Goal: Task Accomplishment & Management: Manage account settings

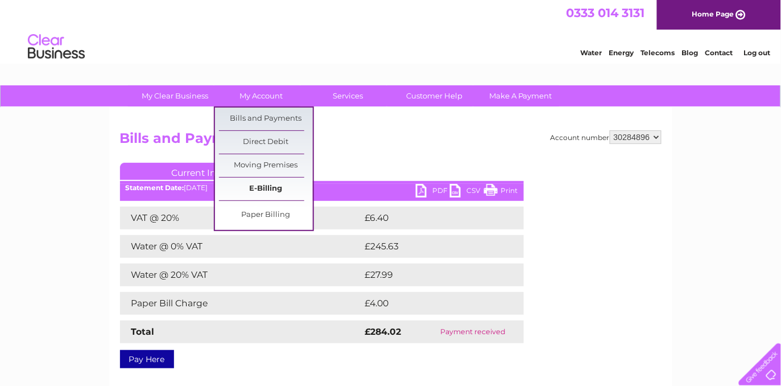
click at [265, 186] on link "E-Billing" at bounding box center [266, 188] width 94 height 23
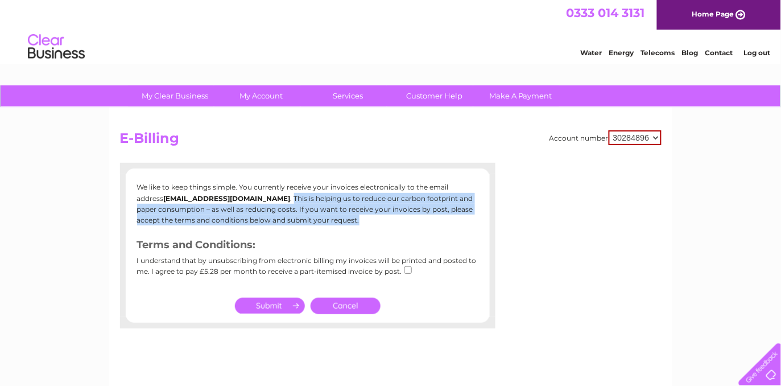
drag, startPoint x: 231, startPoint y: 196, endPoint x: 345, endPoint y: 220, distance: 116.8
click at [345, 220] on p "We like to keep things simple. You currently receive your invoices electronical…" at bounding box center [307, 203] width 341 height 44
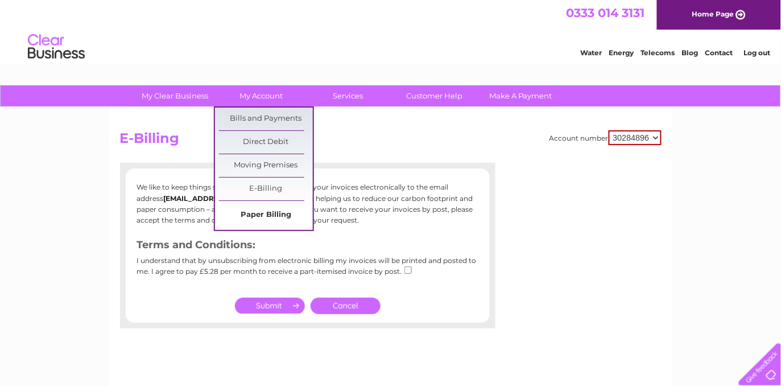
click at [258, 214] on link "Paper Billing" at bounding box center [266, 215] width 94 height 23
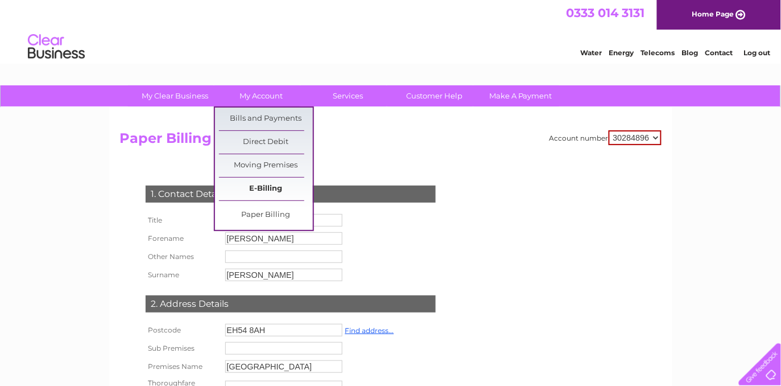
click at [261, 179] on link "E-Billing" at bounding box center [266, 188] width 94 height 23
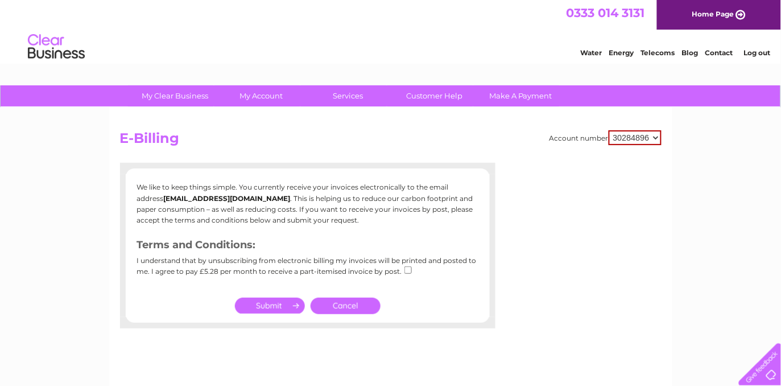
click at [86, 265] on div "My Clear Business Login Details My Details My Preferences Link Account My Accou…" at bounding box center [390, 352] width 781 height 535
drag, startPoint x: 137, startPoint y: 183, endPoint x: 455, endPoint y: 334, distance: 351.9
click at [455, 334] on div "Account number 30284896 E-Billing We like to keep things simple. You currently …" at bounding box center [390, 267] width 563 height 319
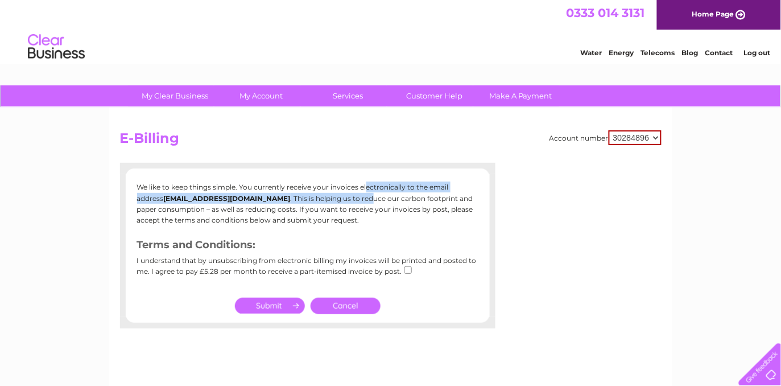
drag, startPoint x: 245, startPoint y: 185, endPoint x: 307, endPoint y: 198, distance: 63.4
click at [308, 198] on p "We like to keep things simple. You currently receive your invoices electronical…" at bounding box center [307, 203] width 341 height 44
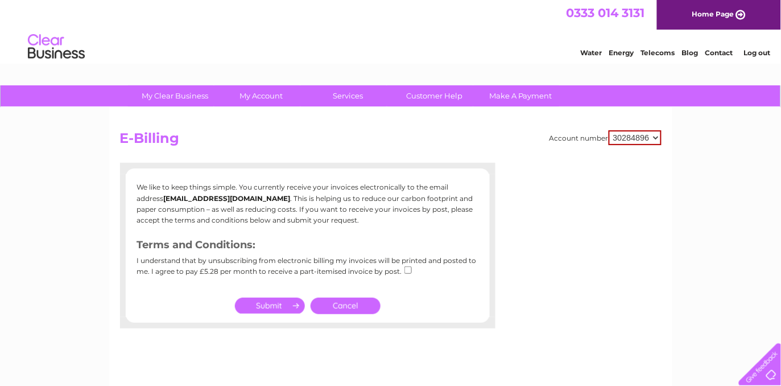
click at [214, 191] on p "We like to keep things simple. You currently receive your invoices electronical…" at bounding box center [307, 203] width 341 height 44
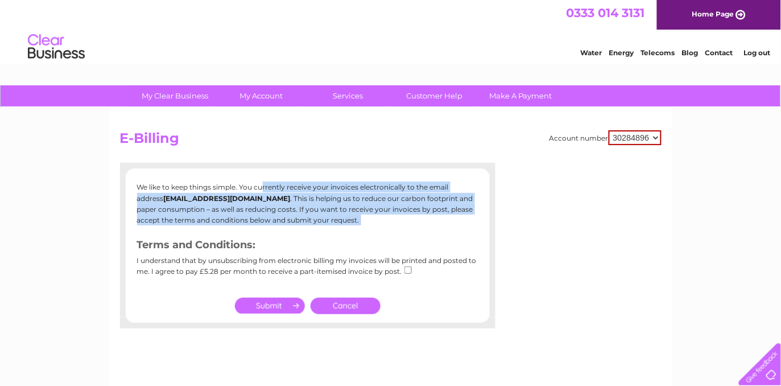
click at [214, 191] on p "We like to keep things simple. You currently receive your invoices electronical…" at bounding box center [307, 203] width 341 height 44
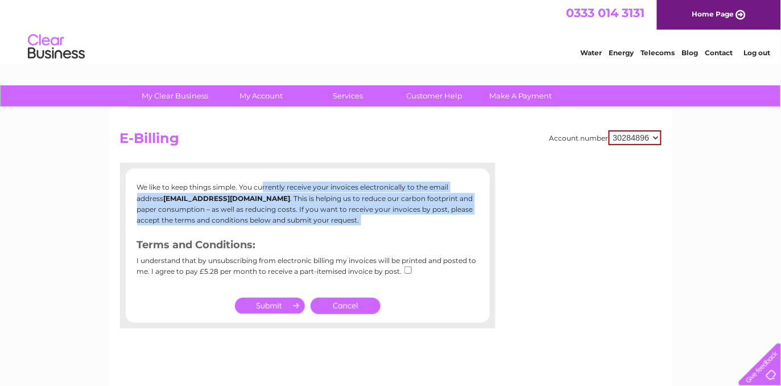
click at [214, 191] on p "We like to keep things simple. You currently receive your invoices electronical…" at bounding box center [307, 203] width 341 height 44
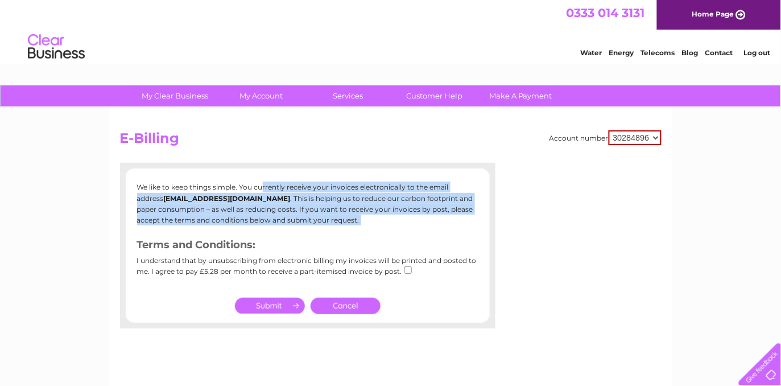
click at [269, 208] on p "We like to keep things simple. You currently receive your invoices electronical…" at bounding box center [307, 203] width 341 height 44
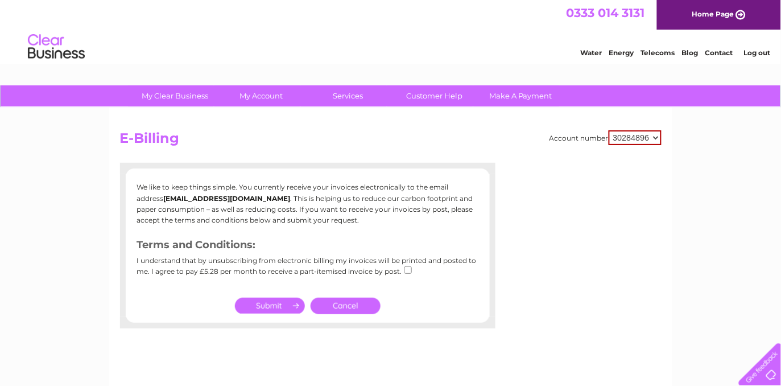
click at [11, 249] on div "My Clear Business Login Details My Details My Preferences Link Account My Accou…" at bounding box center [390, 352] width 781 height 535
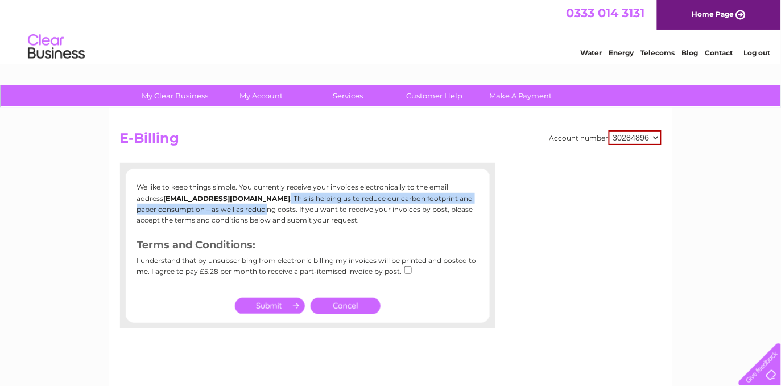
drag, startPoint x: 226, startPoint y: 194, endPoint x: 246, endPoint y: 208, distance: 23.7
click at [246, 208] on p "We like to keep things simple. You currently receive your invoices electronical…" at bounding box center [307, 203] width 341 height 44
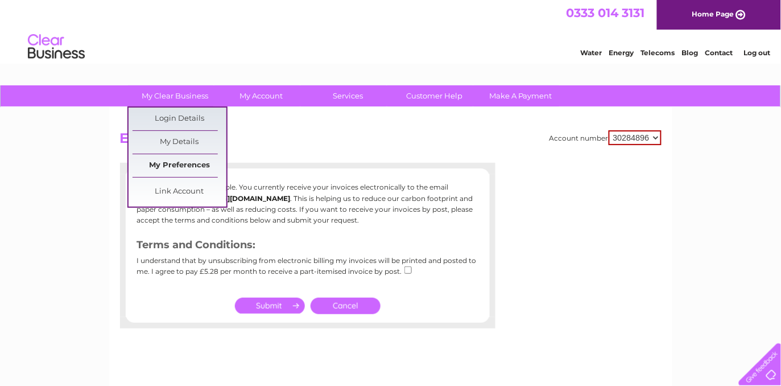
click at [170, 160] on link "My Preferences" at bounding box center [180, 165] width 94 height 23
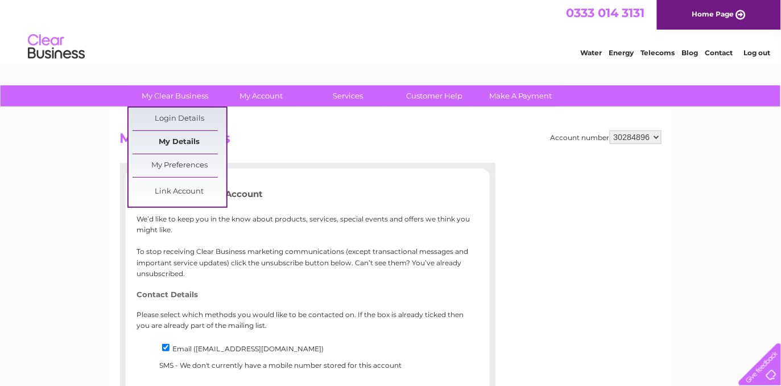
click at [182, 141] on link "My Details" at bounding box center [180, 142] width 94 height 23
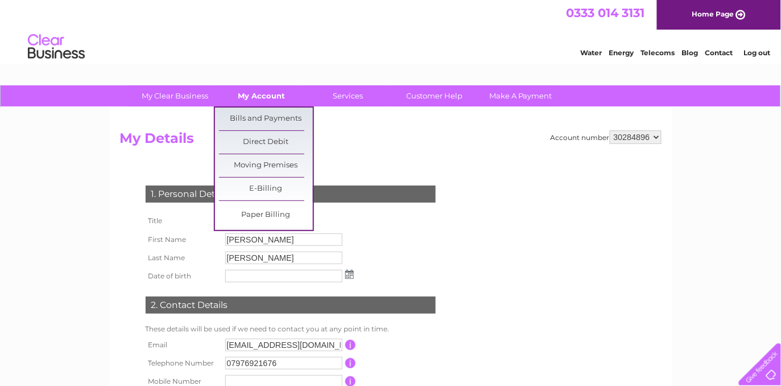
click at [263, 98] on link "My Account" at bounding box center [261, 95] width 94 height 21
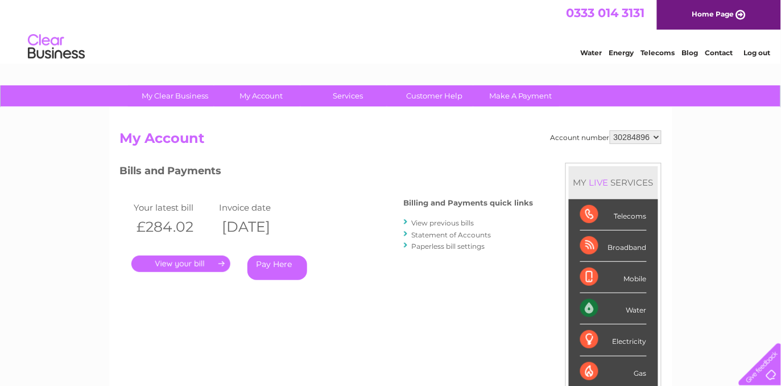
click at [439, 246] on link "Paperless bill settings" at bounding box center [448, 246] width 73 height 9
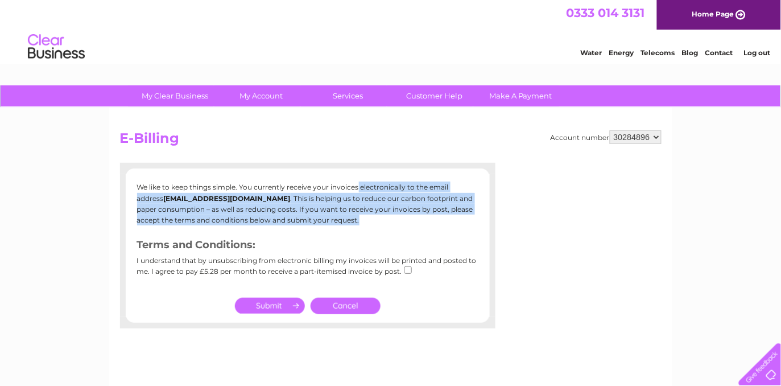
drag, startPoint x: 236, startPoint y: 185, endPoint x: 413, endPoint y: 220, distance: 180.3
click at [413, 220] on p "We like to keep things simple. You currently receive your invoices electronical…" at bounding box center [307, 203] width 341 height 44
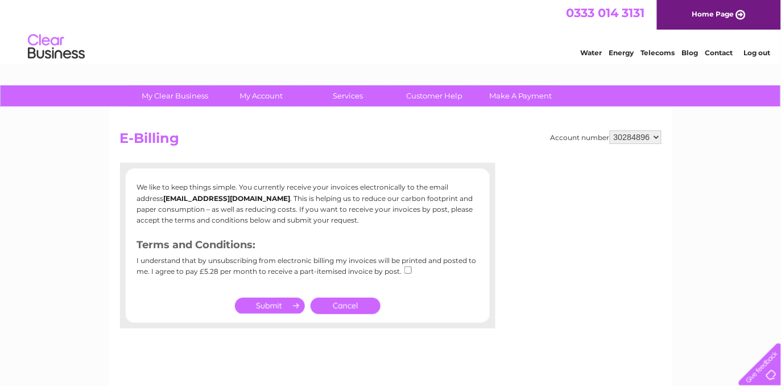
click at [63, 247] on div "My Clear Business Login Details My Details My Preferences Link Account My Accou…" at bounding box center [390, 352] width 781 height 535
